Goal: Task Accomplishment & Management: Manage account settings

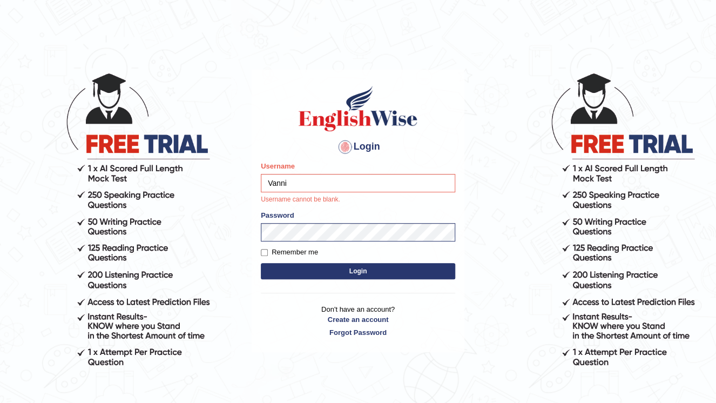
type input "vanni"
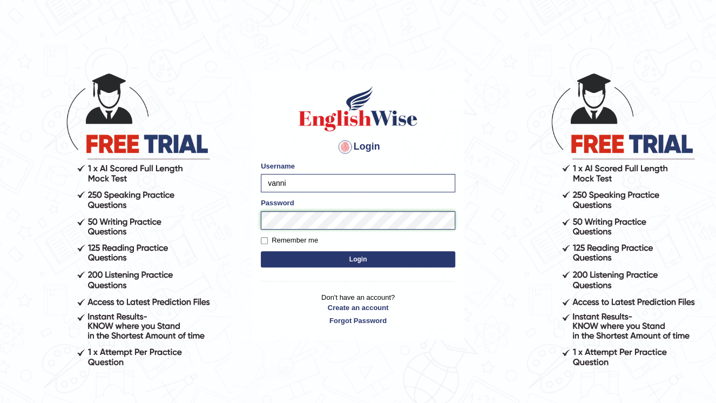
click at [143, 201] on body "Login Please fix the following errors: Username vanni Password Remember me Logi…" at bounding box center [358, 237] width 716 height 403
click at [261, 251] on button "Login" at bounding box center [358, 259] width 194 height 16
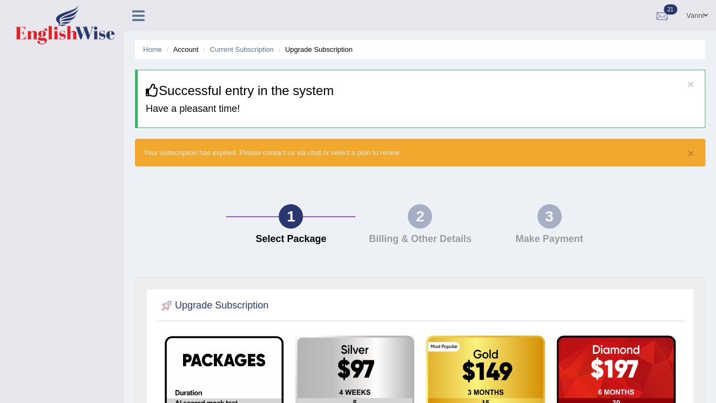
click at [661, 5] on link "21" at bounding box center [662, 14] width 32 height 28
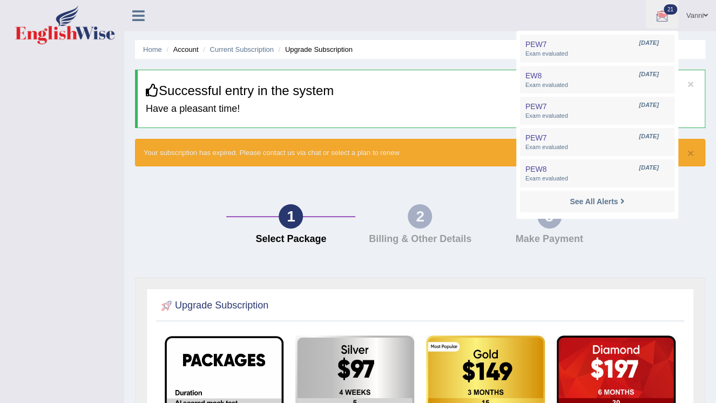
click at [471, 7] on ul "Vanni Toggle navigation Username: Vanni Access Type: Online Subscription: Gold …" at bounding box center [509, 15] width 414 height 31
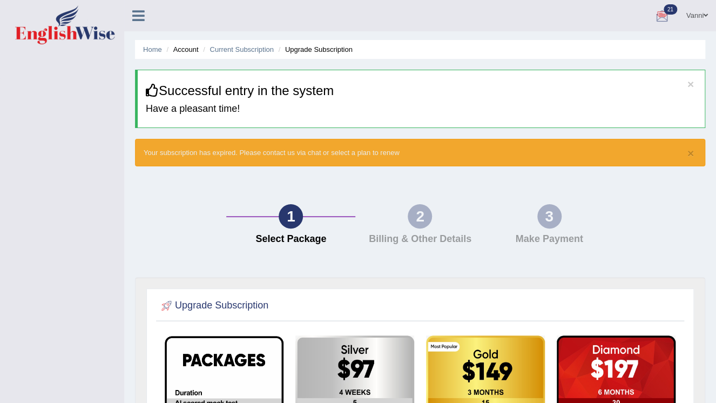
click at [471, 7] on ul "Vanni Toggle navigation Username: Vanni Access Type: Online Subscription: Gold …" at bounding box center [509, 15] width 414 height 31
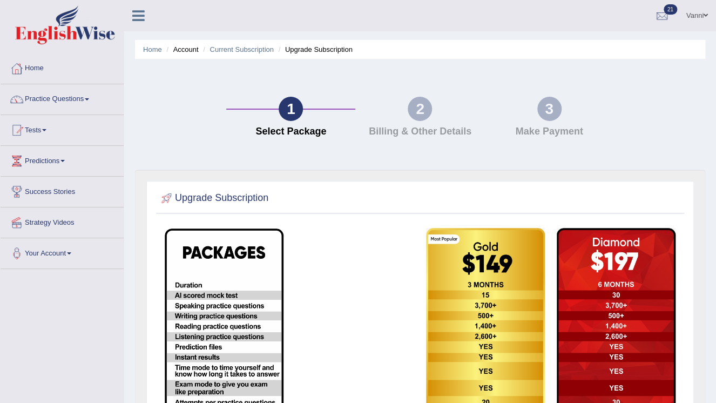
click at [663, 11] on div at bounding box center [662, 16] width 16 height 16
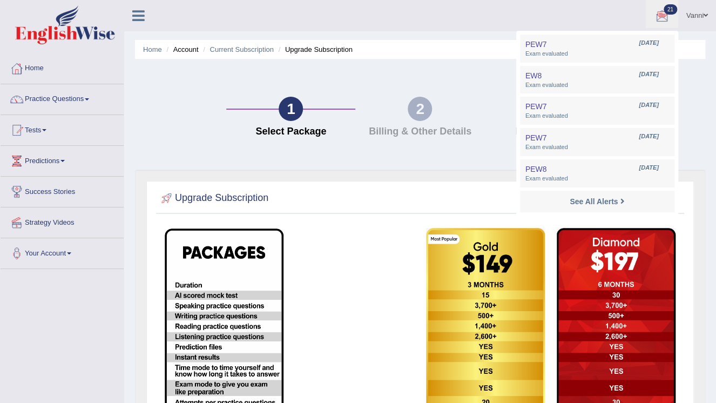
click at [704, 11] on link "Vanni" at bounding box center [697, 14] width 38 height 28
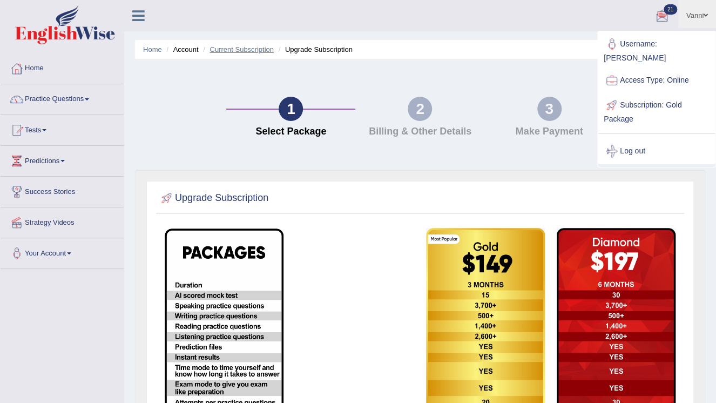
click at [246, 48] on link "Current Subscription" at bounding box center [241, 49] width 64 height 8
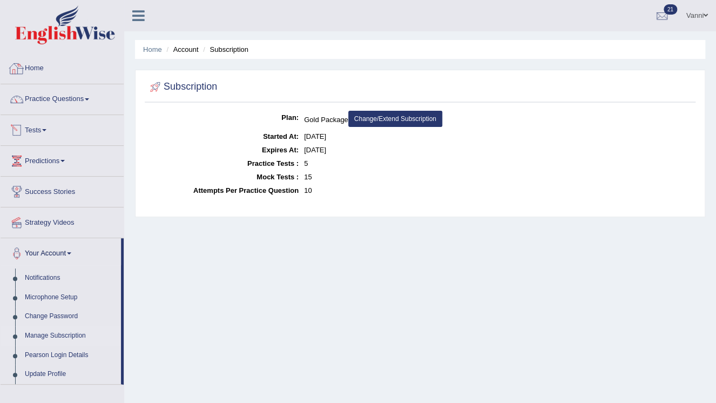
click at [43, 70] on link "Home" at bounding box center [62, 66] width 123 height 27
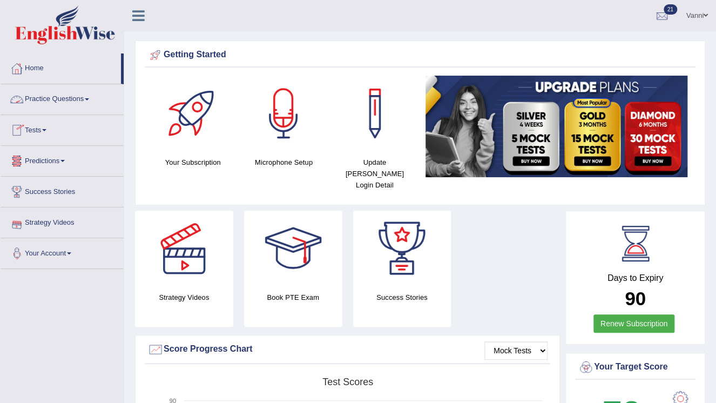
click at [78, 101] on link "Practice Questions" at bounding box center [62, 97] width 123 height 27
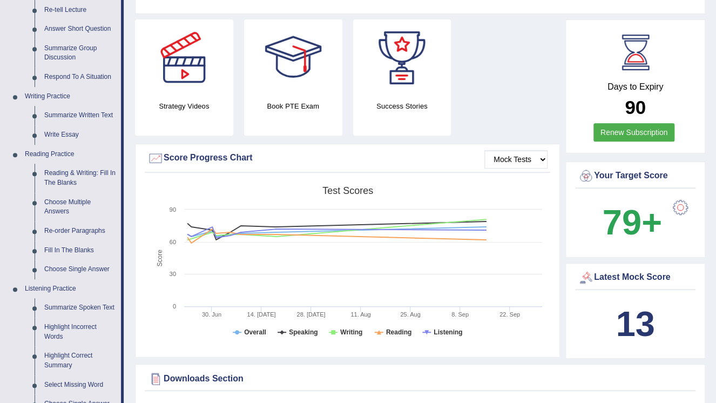
scroll to position [216, 0]
